Goal: Find specific fact: Find contact information

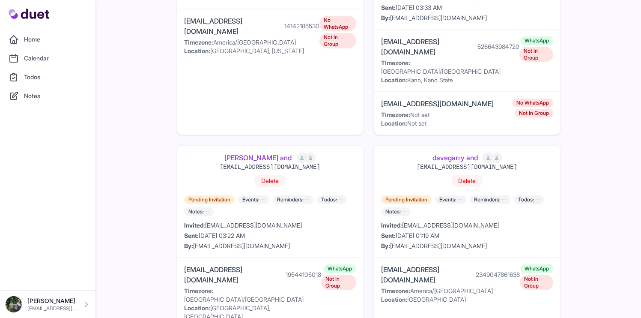
scroll to position [513, 0]
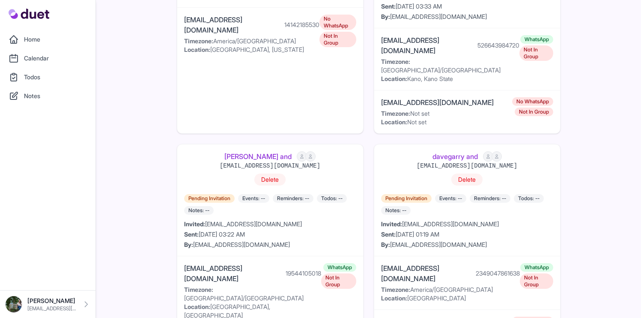
drag, startPoint x: 178, startPoint y: 216, endPoint x: 299, endPoint y: 218, distance: 121.2
click at [299, 256] on div "consultchristopheralan@gmail.com 19544105018 Timezone: Africa/Lagos Location: L…" at bounding box center [270, 291] width 186 height 71
copy div "[EMAIL_ADDRESS][DOMAIN_NAME]"
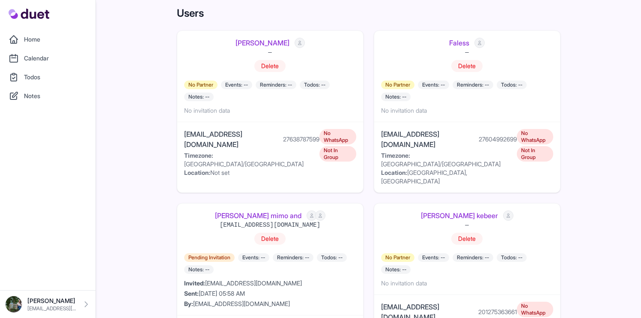
scroll to position [0, 0]
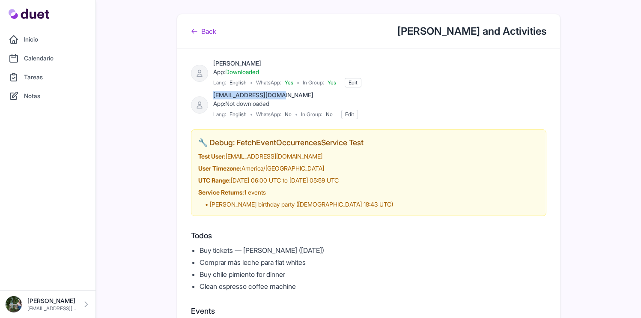
click at [202, 30] on link "Back" at bounding box center [203, 31] width 25 height 10
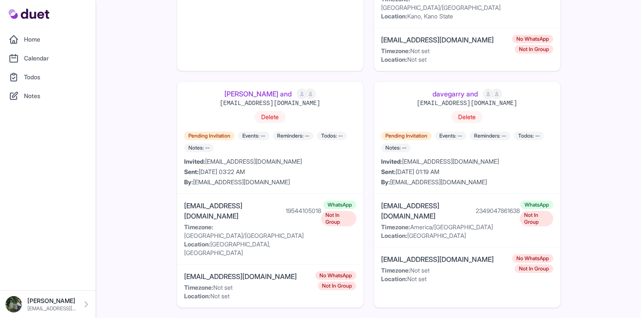
scroll to position [579, 0]
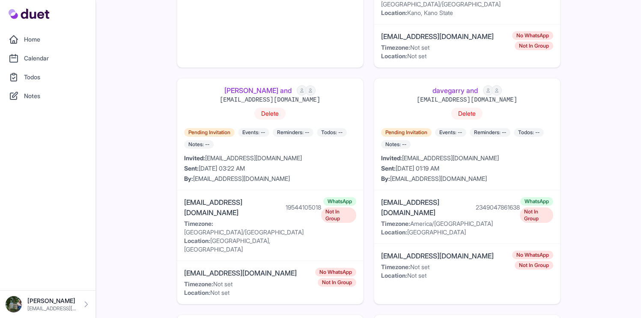
click at [283, 85] on link "[PERSON_NAME] and" at bounding box center [257, 90] width 67 height 10
